Goal: Information Seeking & Learning: Learn about a topic

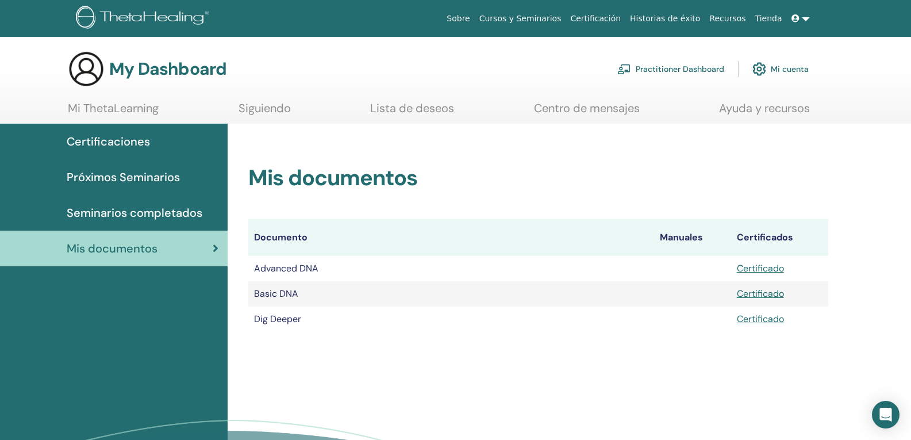
click at [112, 139] on span "Certificaciones" at bounding box center [108, 141] width 83 height 17
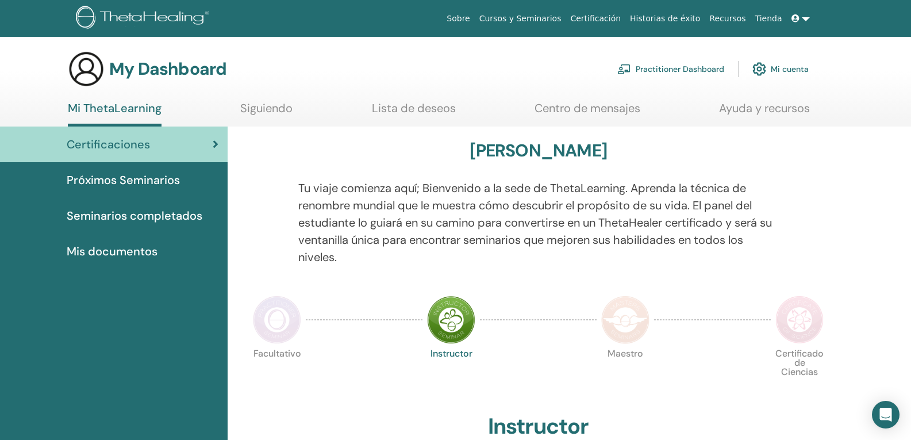
scroll to position [318, 0]
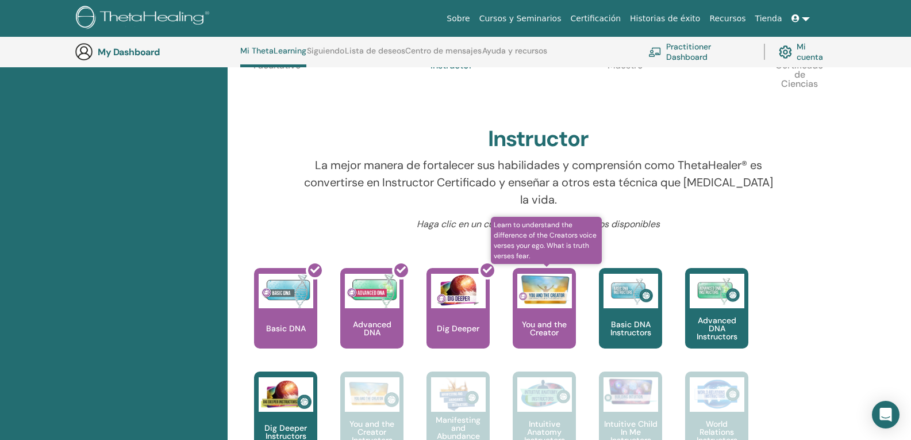
click at [542, 320] on p "You and the Creator" at bounding box center [544, 328] width 63 height 16
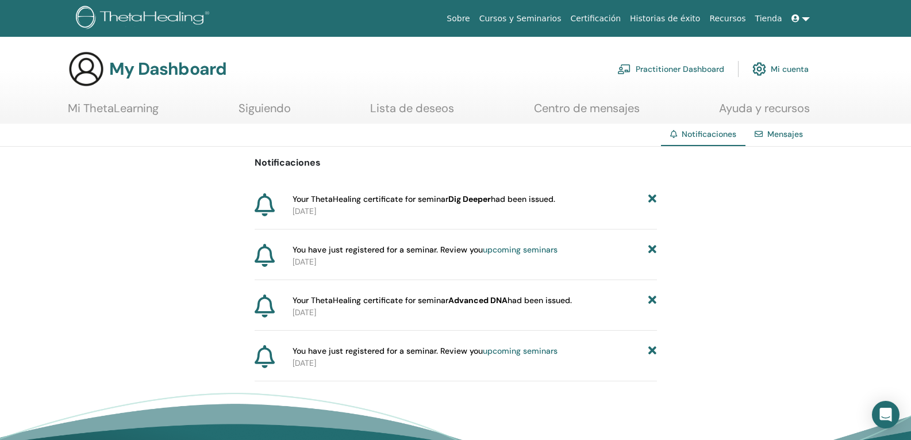
click at [652, 200] on icon at bounding box center [653, 199] width 8 height 12
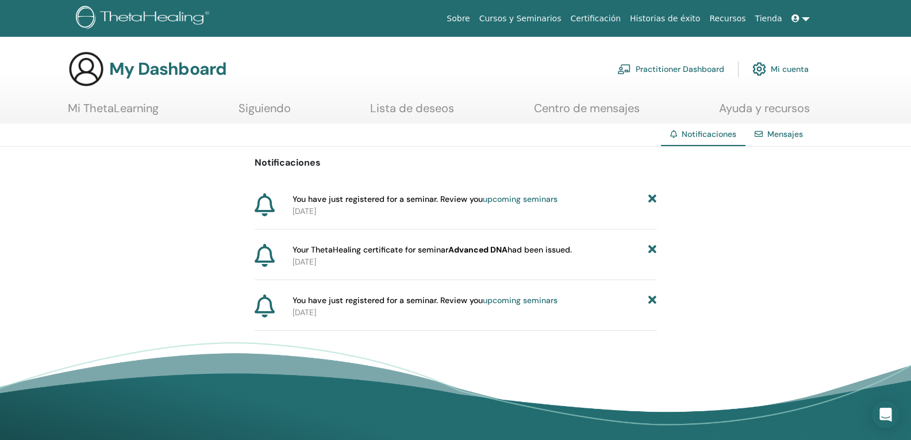
click at [654, 248] on icon at bounding box center [653, 250] width 8 height 12
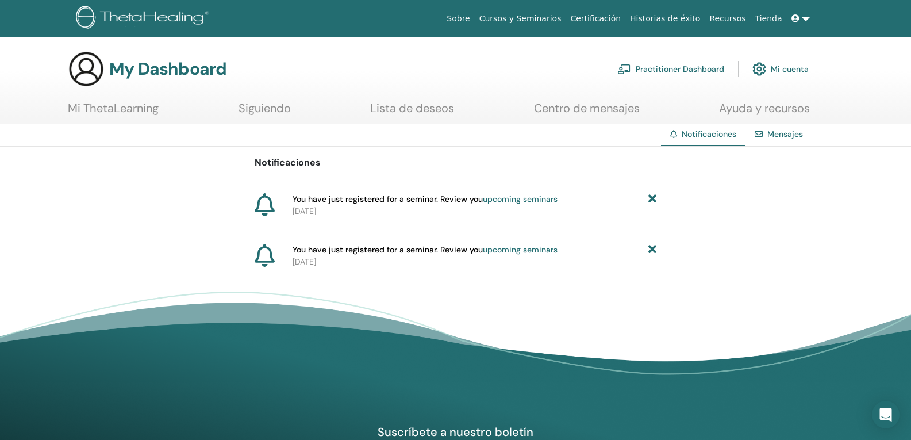
click at [651, 246] on icon at bounding box center [653, 250] width 8 height 12
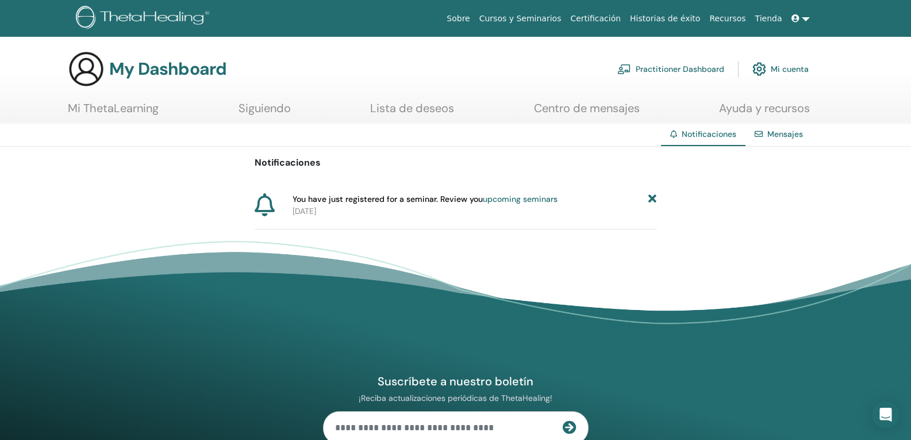
click at [546, 203] on link "upcoming seminars" at bounding box center [520, 199] width 75 height 10
